Goal: Task Accomplishment & Management: Manage account settings

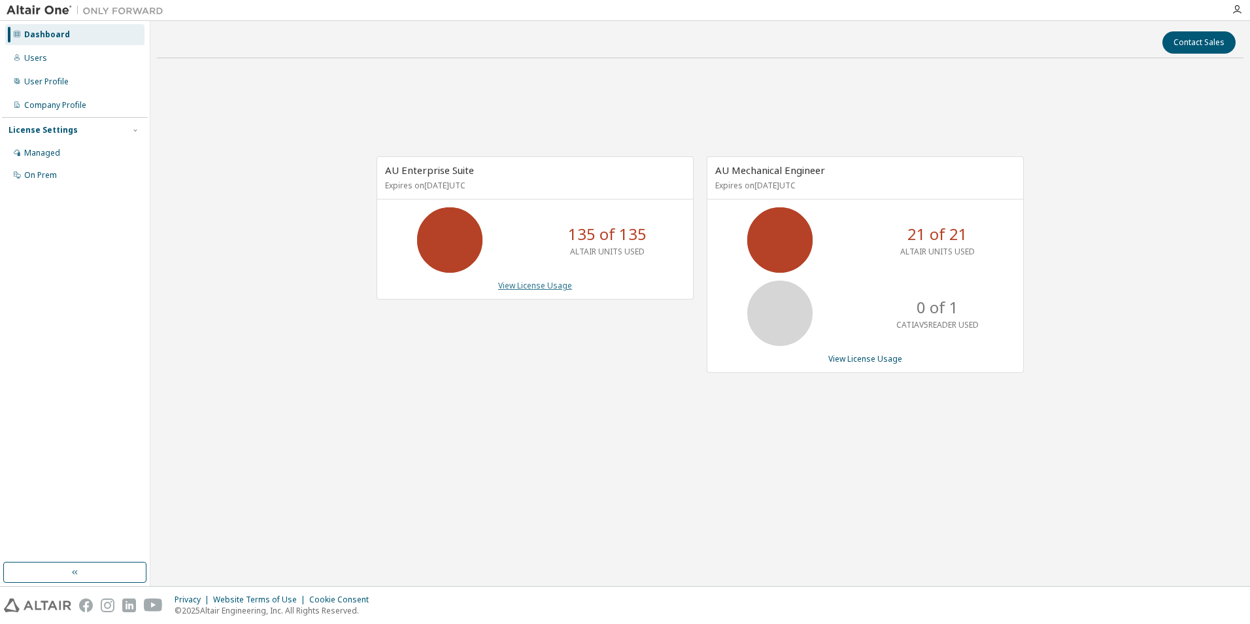
click at [528, 287] on link "View License Usage" at bounding box center [535, 285] width 74 height 11
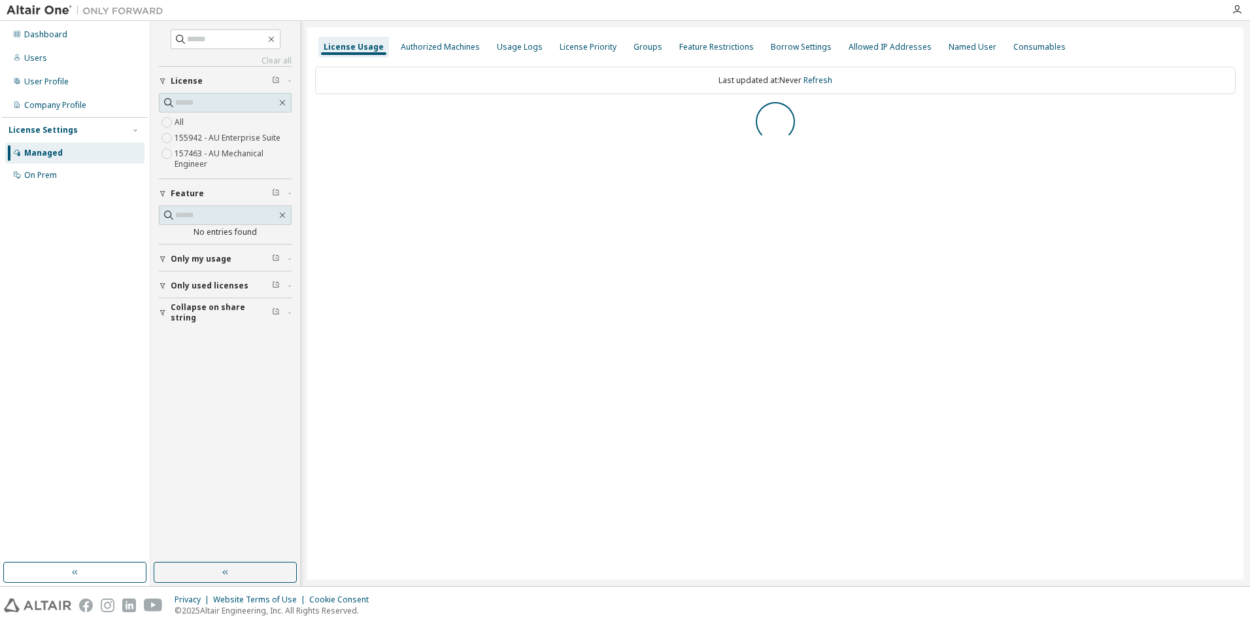
click at [156, 286] on div "Clear all Collapse on share string Only used licenses Only my usage Feature No …" at bounding box center [225, 291] width 146 height 537
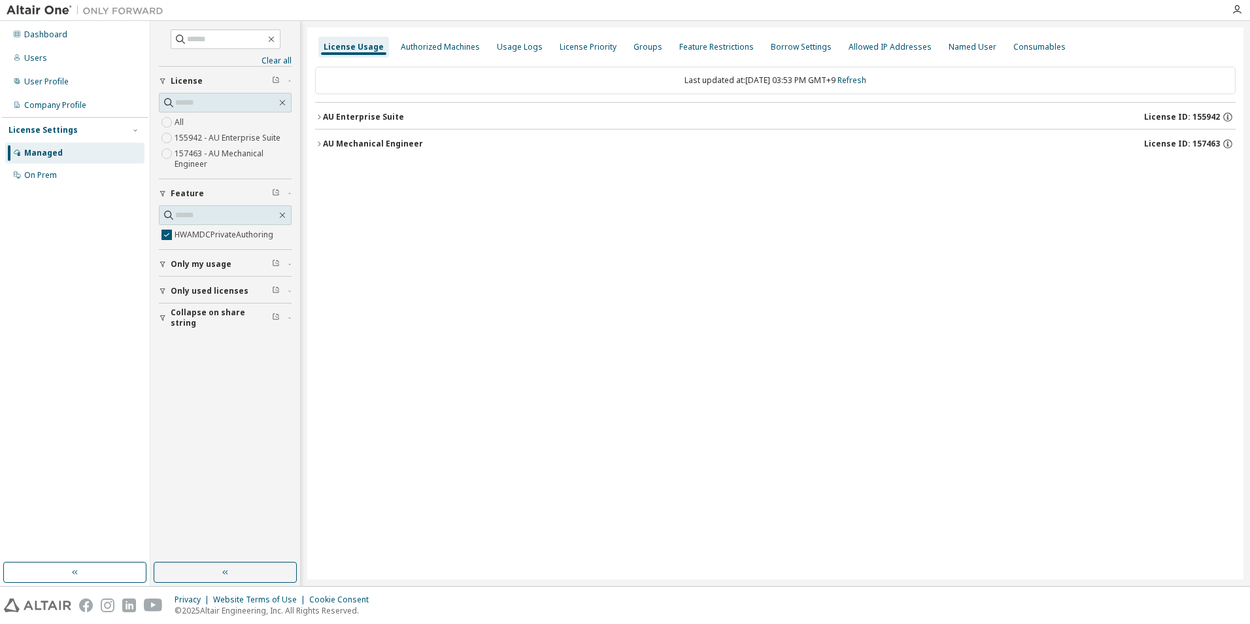
click at [161, 284] on button "Only used licenses" at bounding box center [225, 291] width 133 height 29
click at [161, 290] on icon "button" at bounding box center [163, 291] width 8 height 8
click at [161, 290] on icon "button" at bounding box center [162, 291] width 5 height 6
click at [282, 215] on icon "button" at bounding box center [282, 215] width 10 height 10
click at [165, 284] on icon "button" at bounding box center [163, 286] width 8 height 8
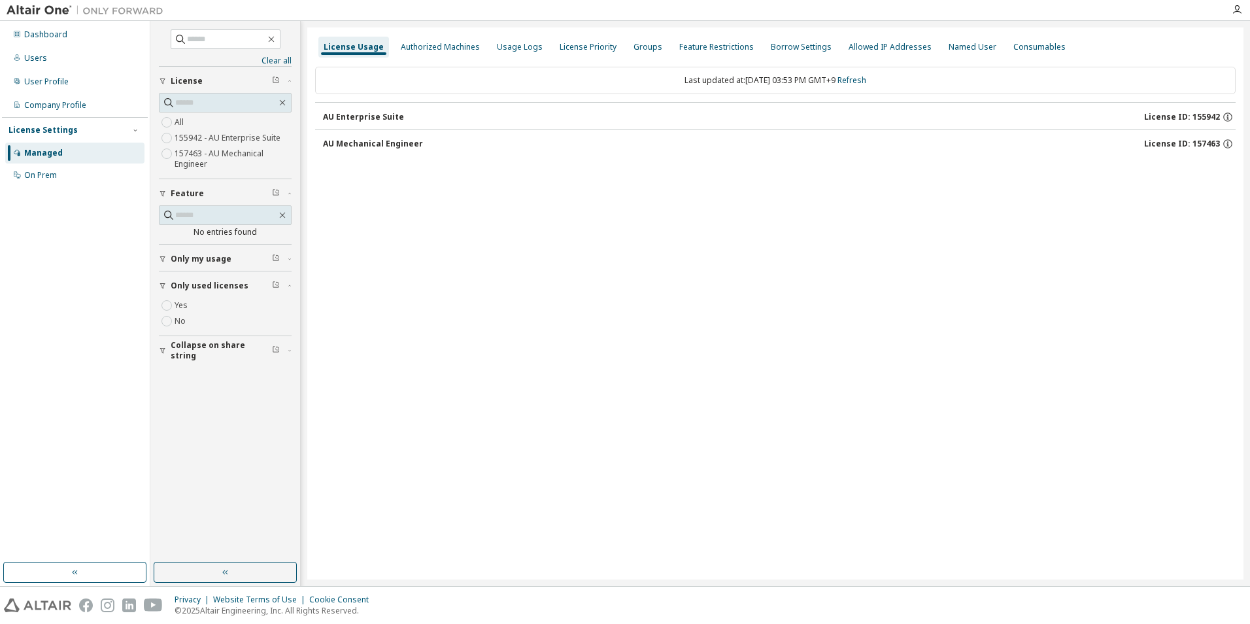
click at [162, 254] on button "Only my usage" at bounding box center [225, 259] width 133 height 29
click at [285, 216] on icon "button" at bounding box center [282, 215] width 10 height 10
click at [277, 194] on icon "button" at bounding box center [276, 192] width 8 height 8
click at [320, 115] on icon "button" at bounding box center [319, 117] width 8 height 8
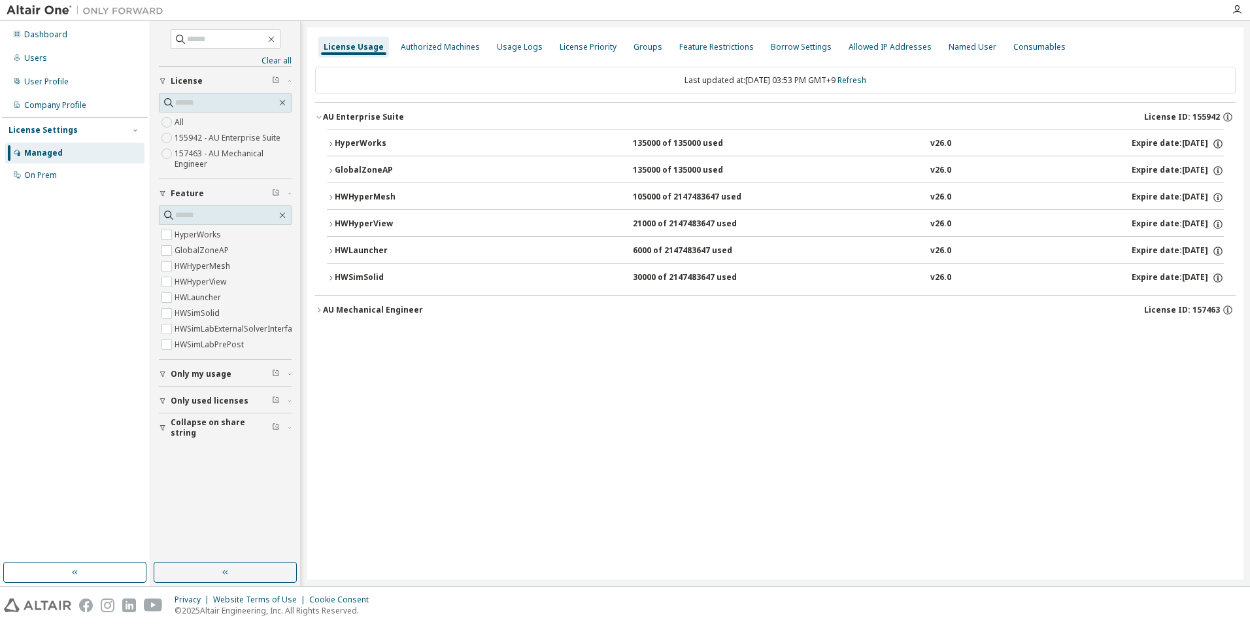
click at [330, 143] on icon "button" at bounding box center [331, 144] width 8 height 8
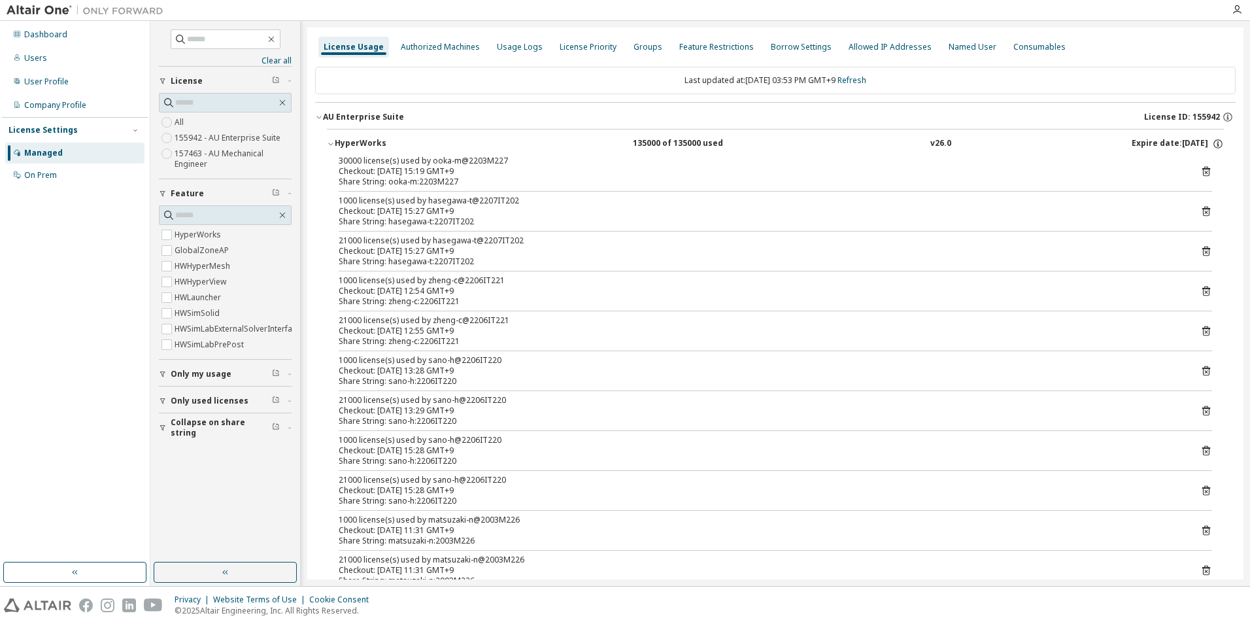
click at [160, 378] on icon "button" at bounding box center [163, 374] width 8 height 8
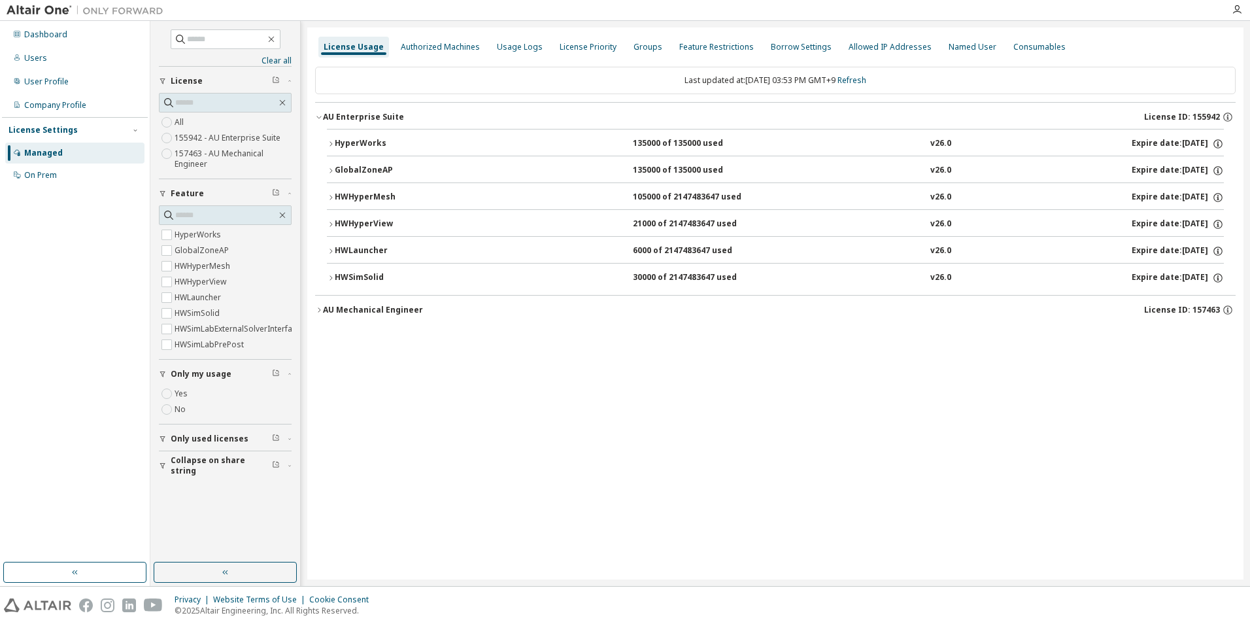
click at [333, 144] on icon "button" at bounding box center [331, 144] width 8 height 8
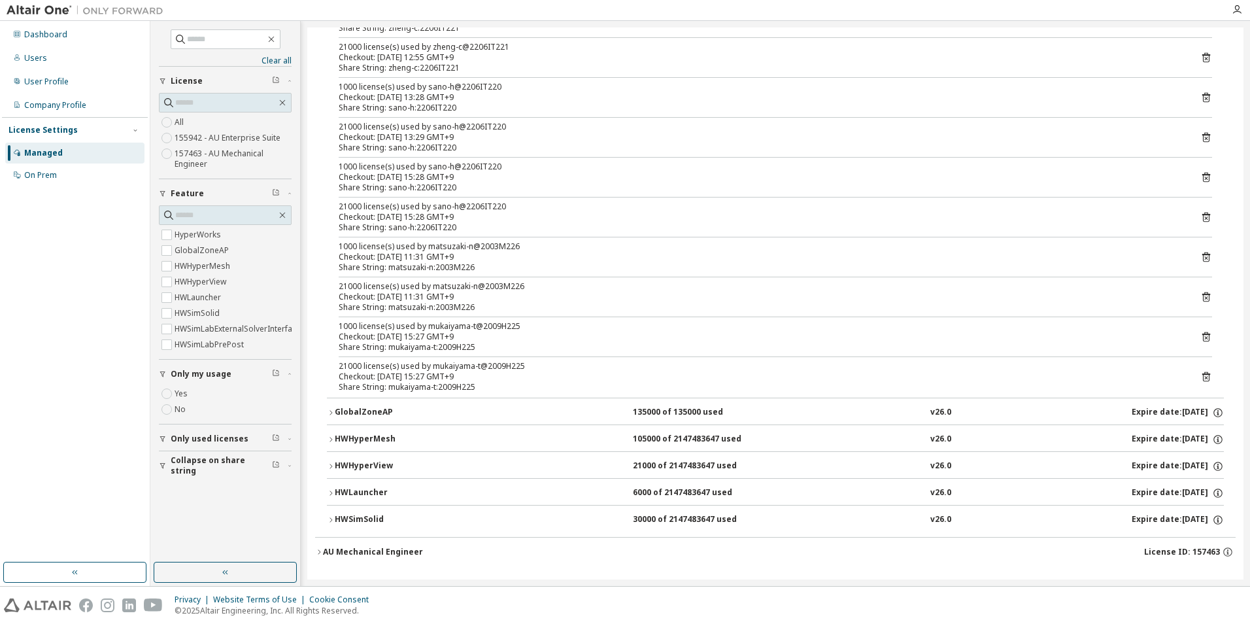
scroll to position [276, 0]
click at [333, 411] on icon "button" at bounding box center [331, 410] width 8 height 8
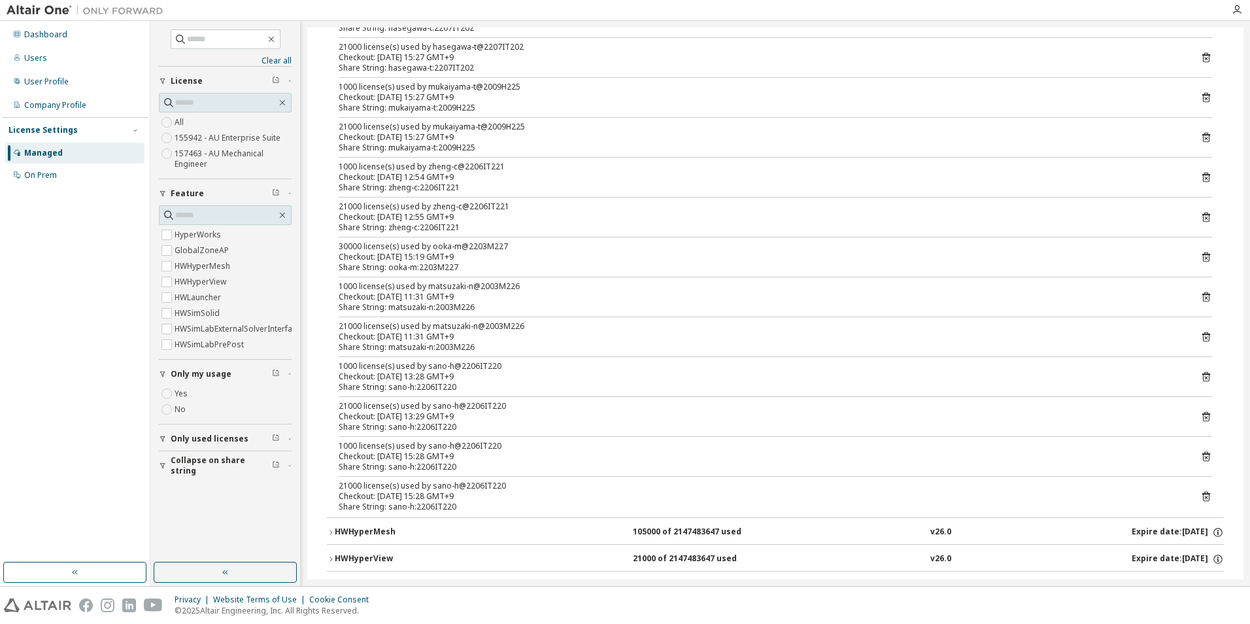
scroll to position [791, 0]
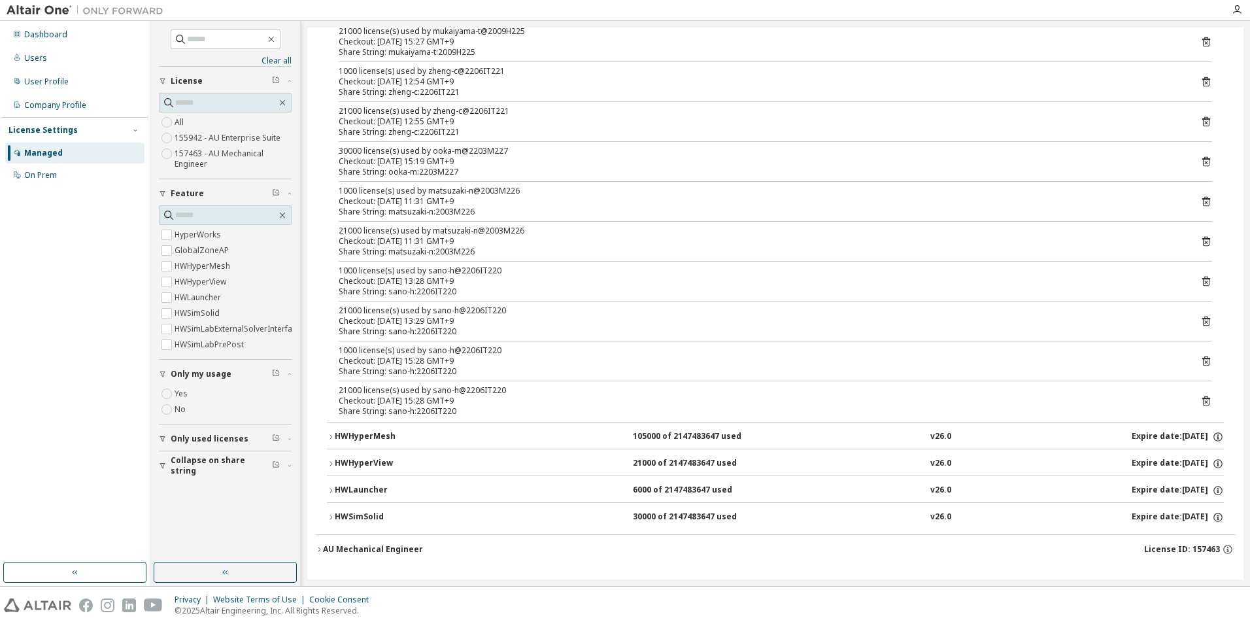
click at [320, 551] on icon "button" at bounding box center [319, 549] width 8 height 8
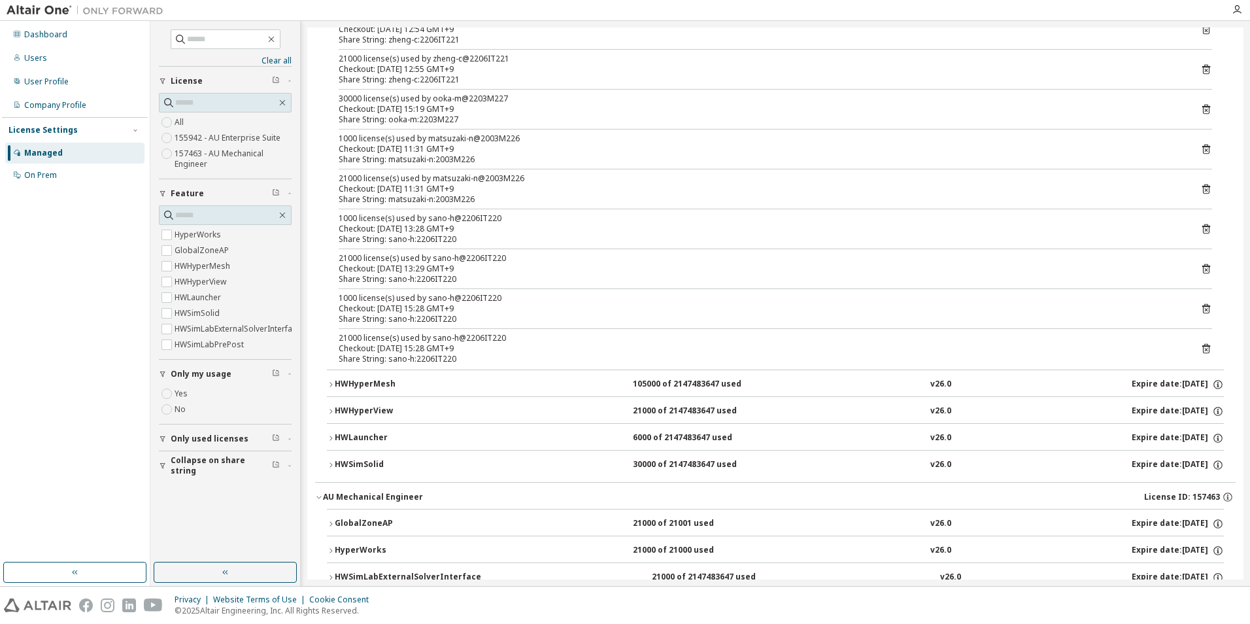
scroll to position [904, 0]
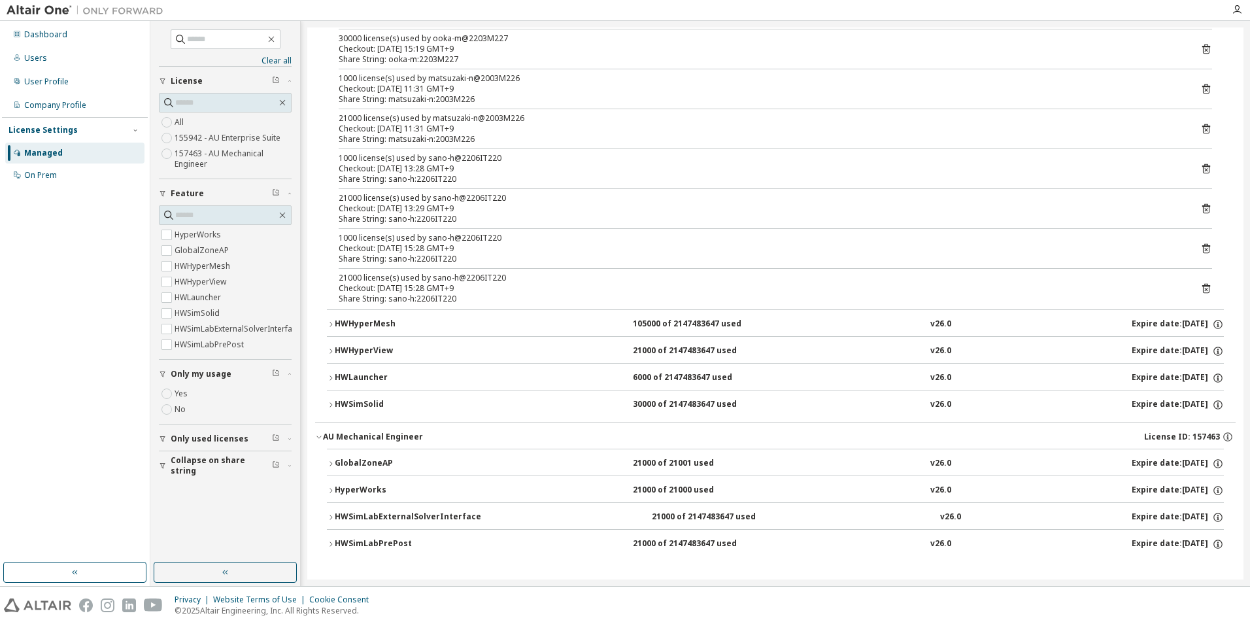
click at [330, 543] on icon "button" at bounding box center [331, 544] width 8 height 8
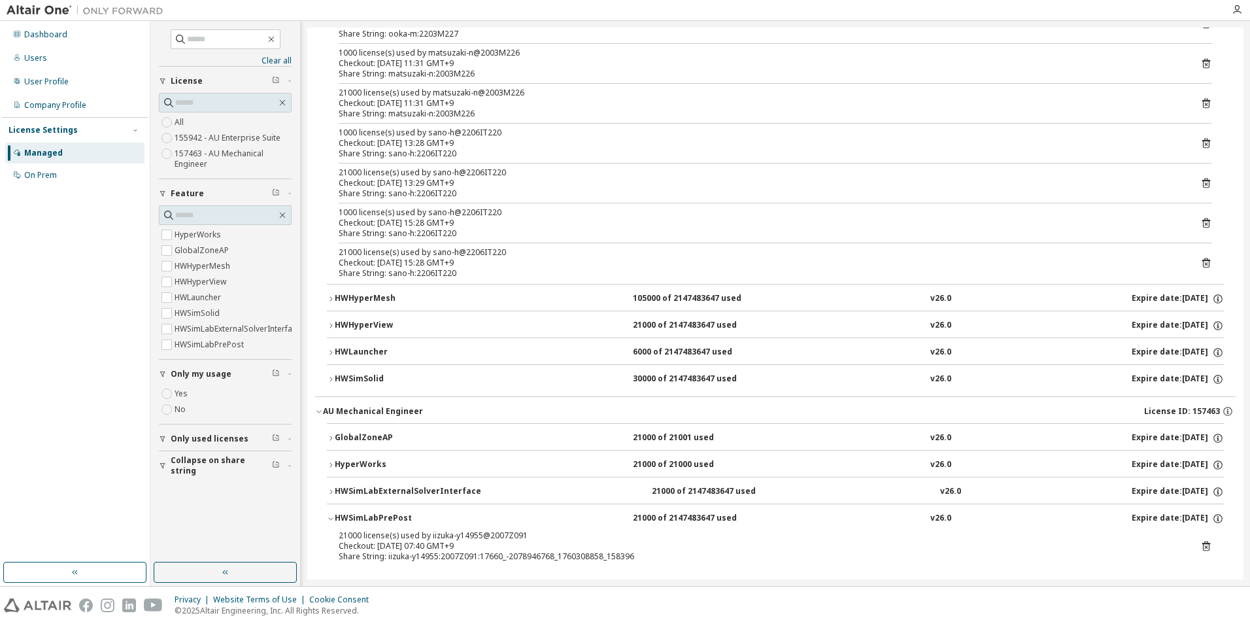
scroll to position [940, 0]
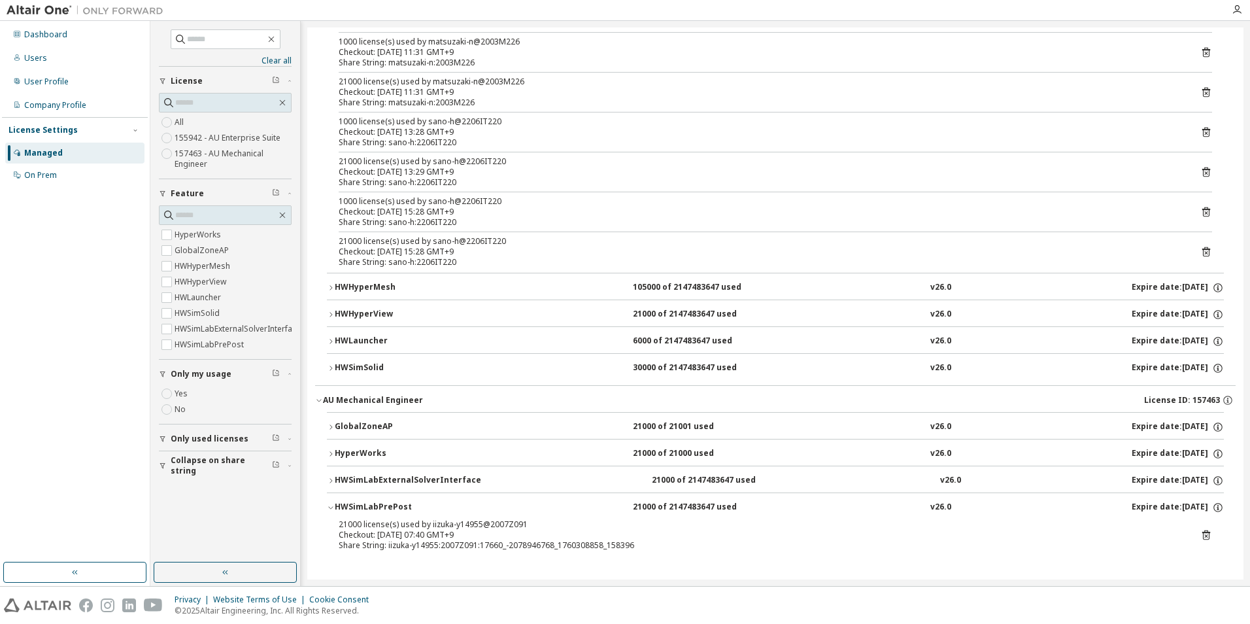
click at [330, 482] on icon "button" at bounding box center [331, 481] width 8 height 8
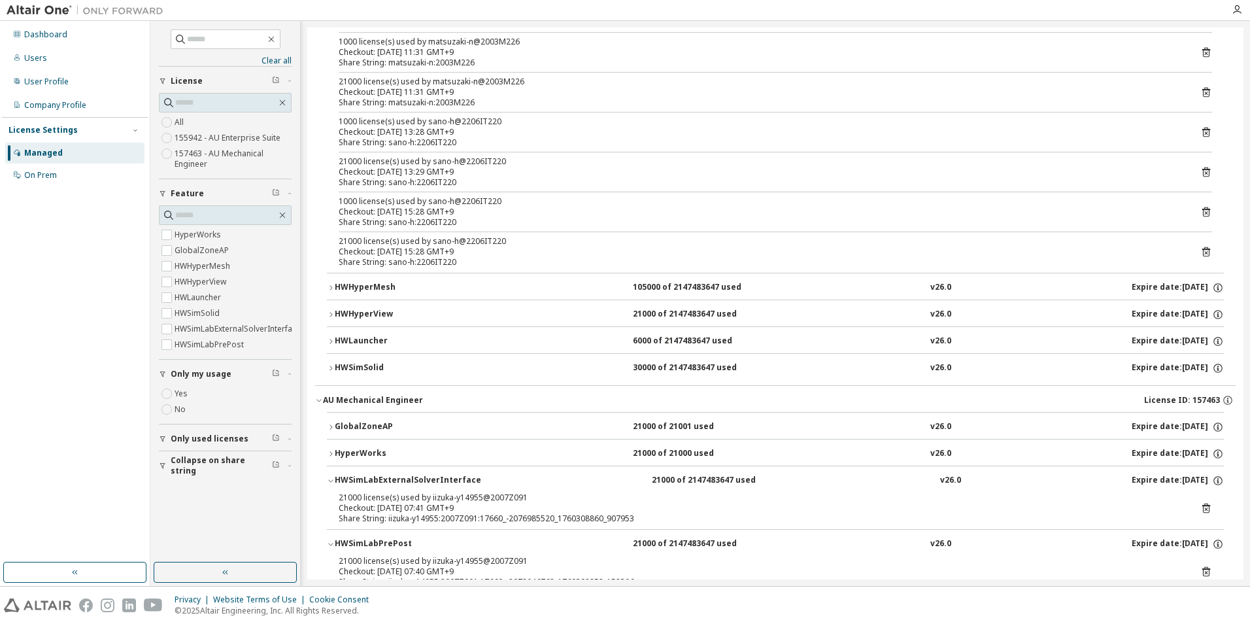
click at [331, 457] on icon "button" at bounding box center [331, 454] width 8 height 8
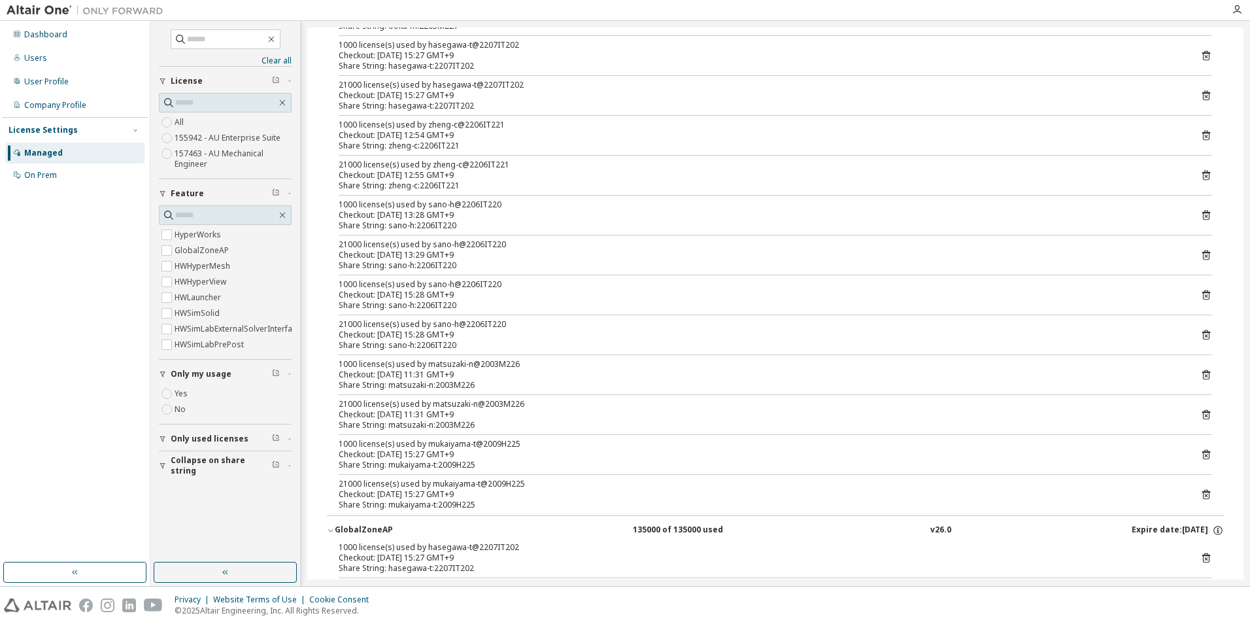
scroll to position [90, 0]
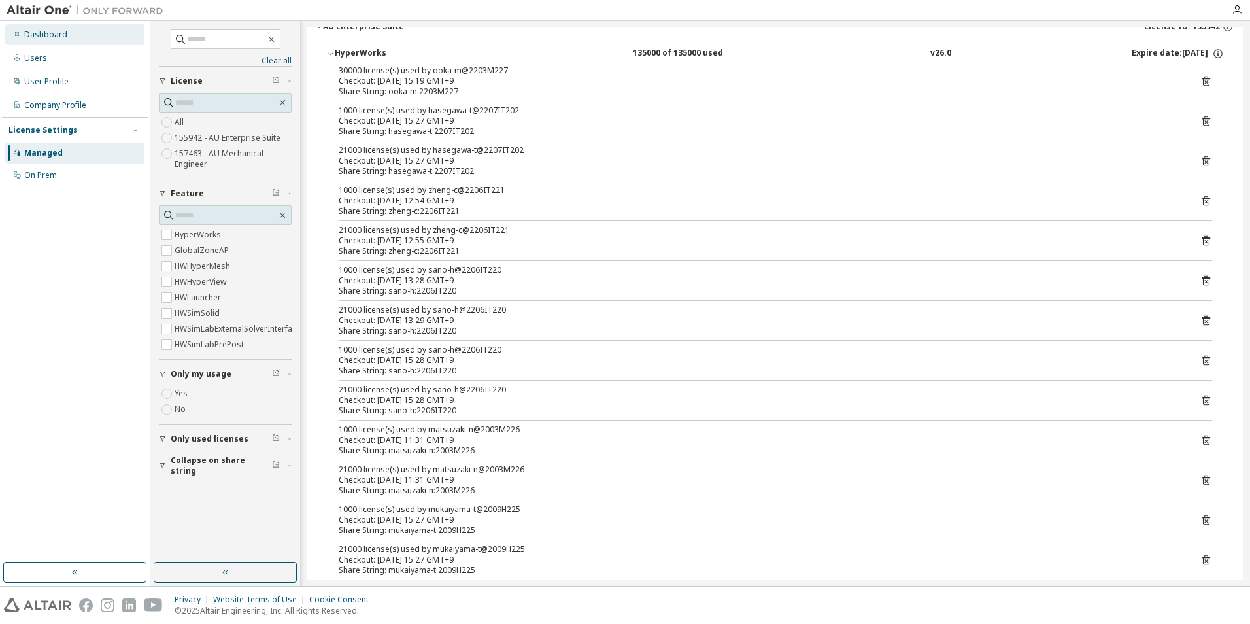
click at [69, 39] on div "Dashboard" at bounding box center [74, 34] width 139 height 21
